Goal: Navigation & Orientation: Find specific page/section

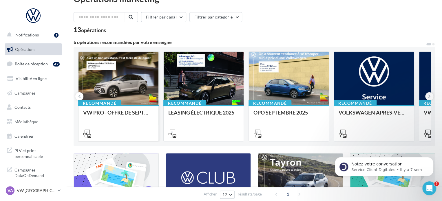
scroll to position [29, 0]
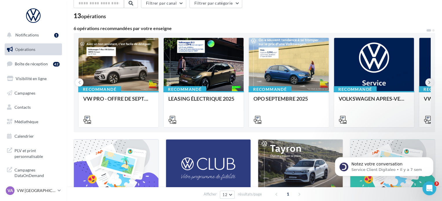
click at [429, 83] on icon at bounding box center [429, 83] width 3 height 6
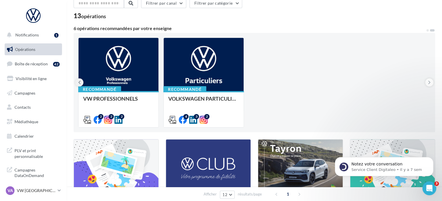
click at [81, 83] on button at bounding box center [79, 83] width 8 height 8
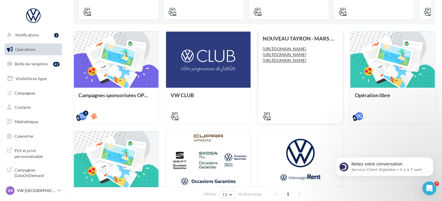
scroll to position [145, 0]
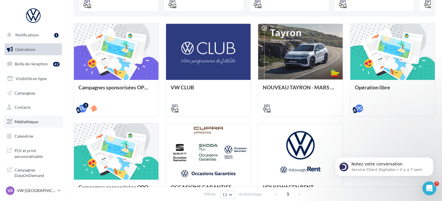
click at [34, 126] on link "Médiathèque" at bounding box center [33, 122] width 60 height 12
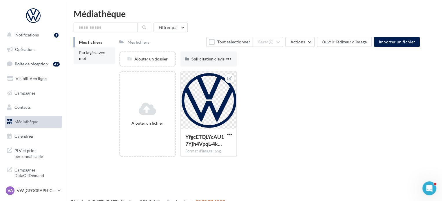
click at [102, 53] on span "Partagés avec moi" at bounding box center [92, 55] width 26 height 11
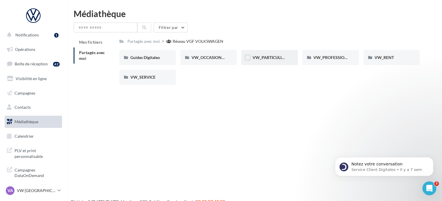
click at [276, 62] on div "VW_PARTICULIERS" at bounding box center [269, 57] width 57 height 15
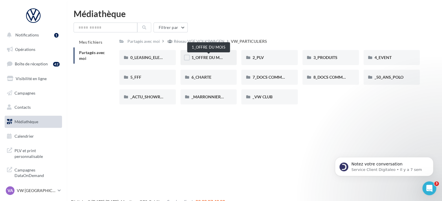
click at [208, 57] on span "1_OFFRE DU MOIS" at bounding box center [209, 57] width 35 height 5
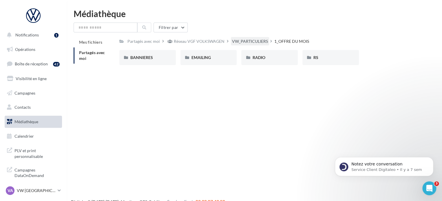
click at [245, 44] on div "VW_PARTICULIERS" at bounding box center [250, 42] width 36 height 6
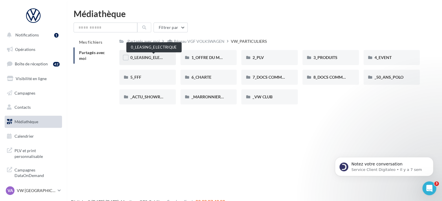
click at [157, 58] on span "0_LEASING_ELECTRIQUE" at bounding box center [153, 57] width 46 height 5
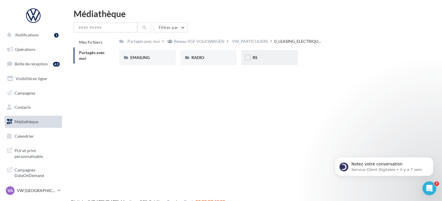
click at [296, 55] on div "RS" at bounding box center [269, 57] width 57 height 15
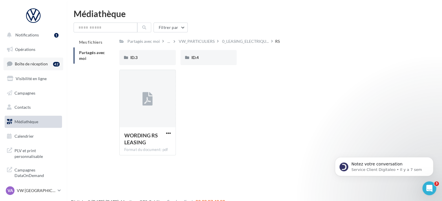
click at [29, 68] on link "Boîte de réception 42" at bounding box center [33, 64] width 60 height 12
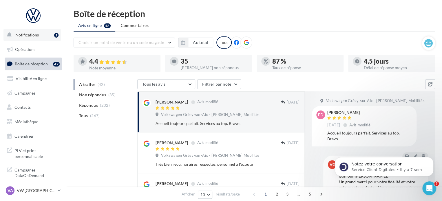
click at [25, 37] on span "Notifications" at bounding box center [26, 34] width 23 height 5
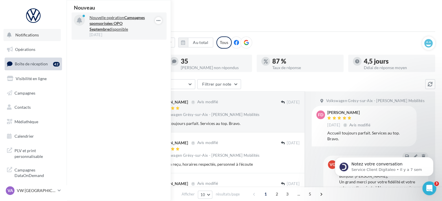
click at [112, 25] on strong "Campagnes sponsorisées OPO Septembre" at bounding box center [117, 23] width 55 height 17
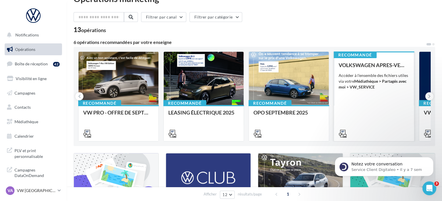
scroll to position [5, 0]
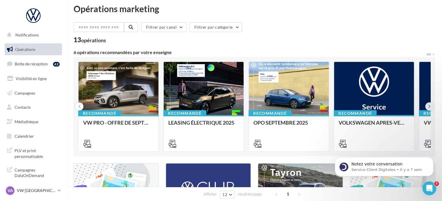
click at [430, 108] on icon at bounding box center [429, 107] width 3 height 6
